Goal: Transaction & Acquisition: Subscribe to service/newsletter

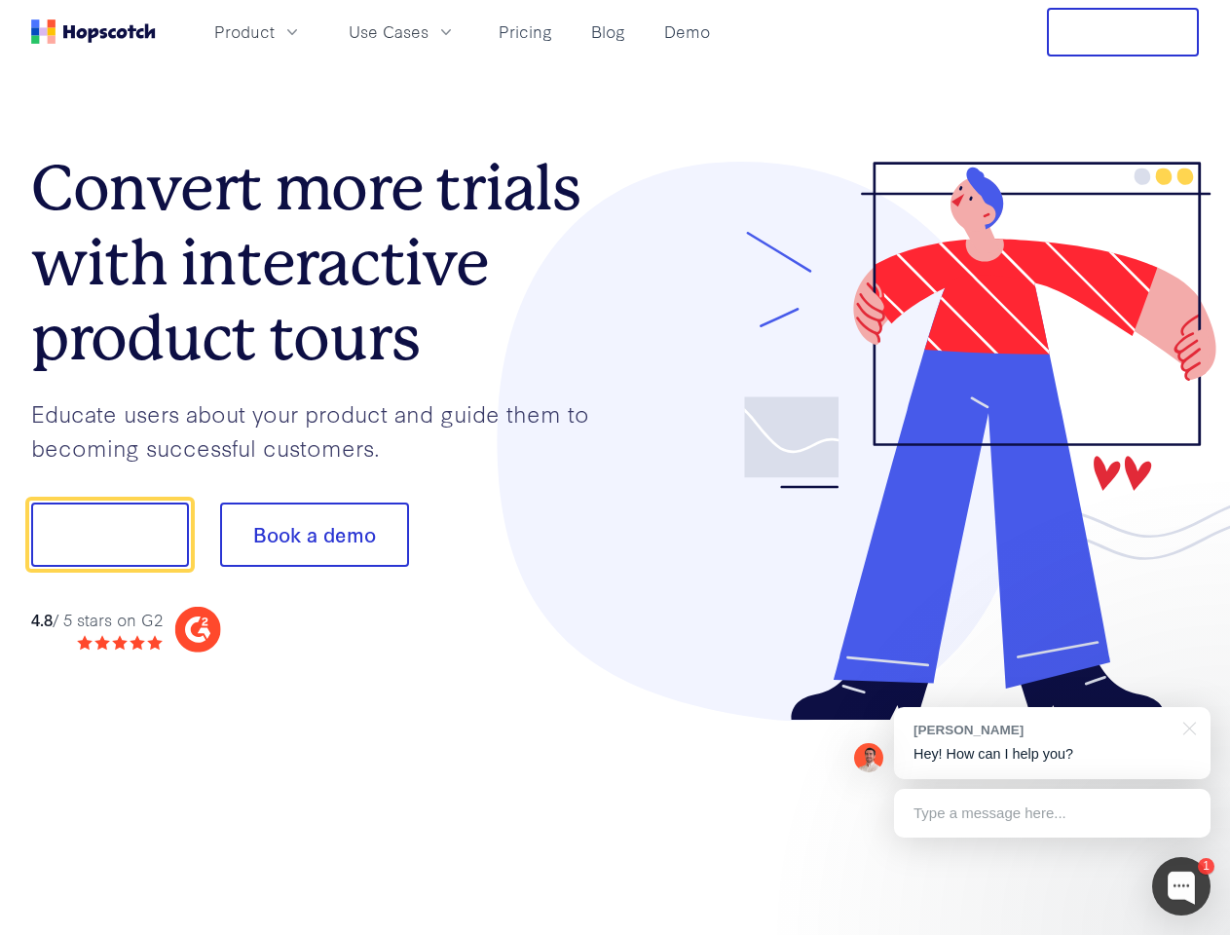
click at [616, 467] on div at bounding box center [908, 442] width 584 height 560
click at [275, 31] on span "Product" at bounding box center [244, 31] width 60 height 24
click at [429, 31] on span "Use Cases" at bounding box center [389, 31] width 80 height 24
click at [1123, 32] on button "Free Trial" at bounding box center [1123, 32] width 152 height 49
click at [109, 535] on button "Show me!" at bounding box center [110, 535] width 158 height 64
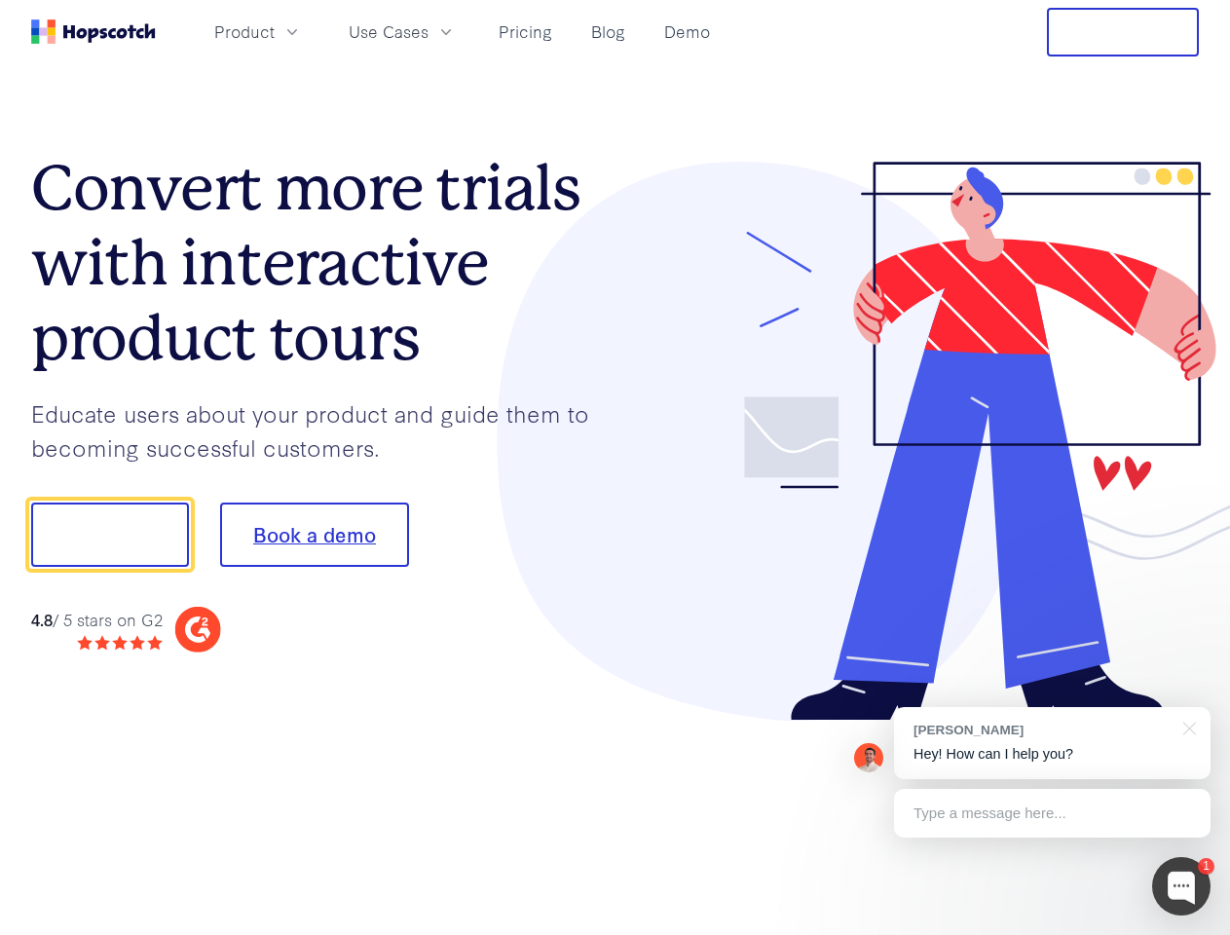
click at [314, 535] on button "Book a demo" at bounding box center [314, 535] width 189 height 64
click at [1181, 886] on div at bounding box center [1181, 886] width 58 height 58
click at [1052, 743] on div "[PERSON_NAME] Hey! How can I help you?" at bounding box center [1052, 743] width 317 height 72
click at [1186, 727] on div at bounding box center [1186, 727] width 49 height 40
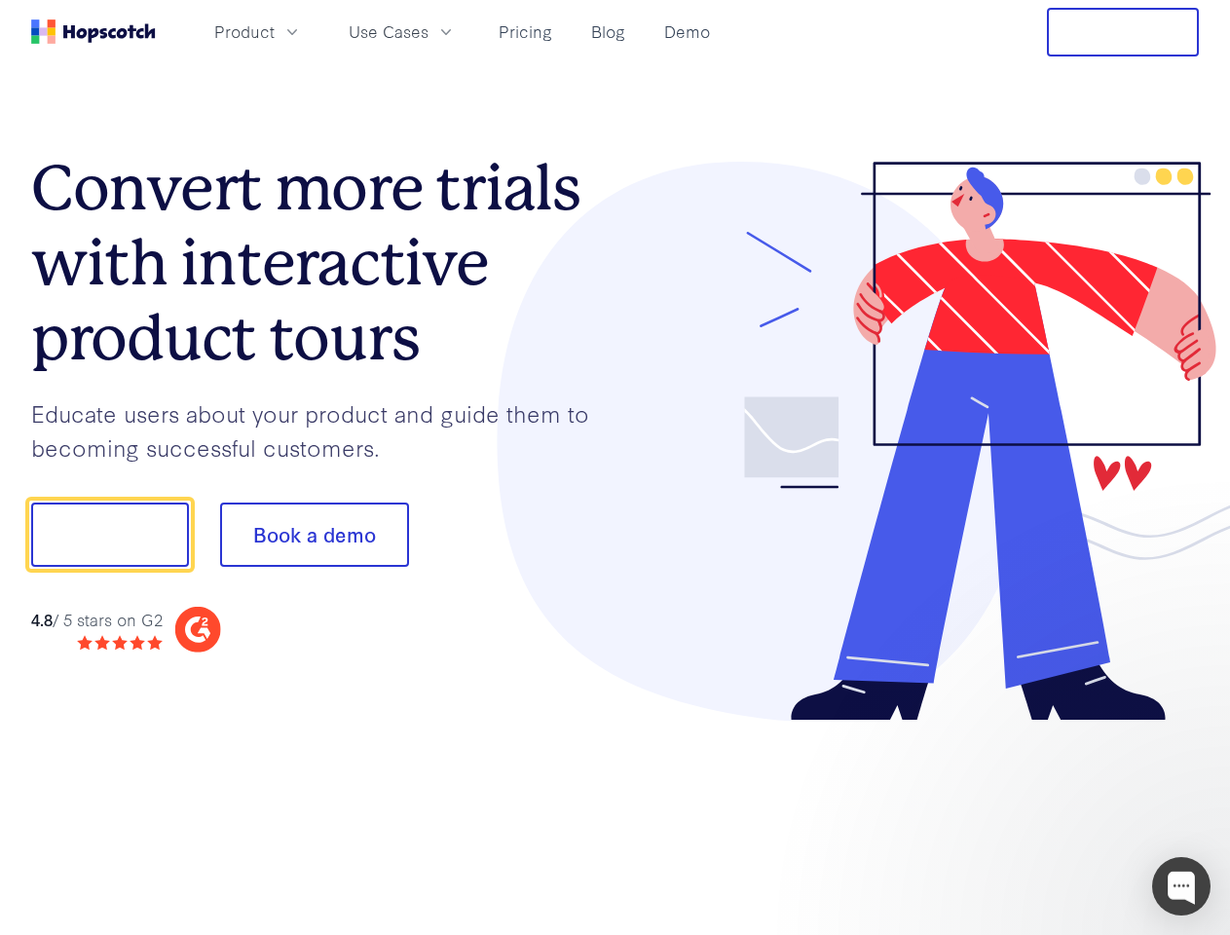
click at [1052, 813] on div at bounding box center [1027, 662] width 365 height 389
